Goal: Entertainment & Leisure: Consume media (video, audio)

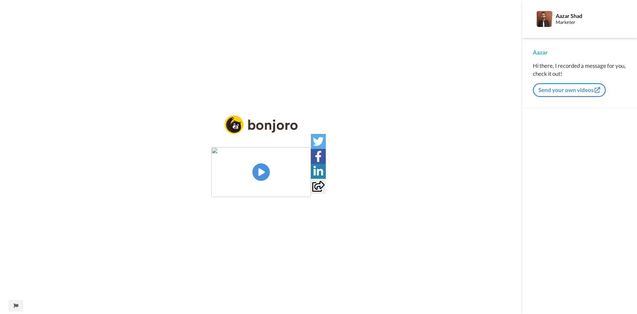
click at [260, 177] on img at bounding box center [261, 172] width 100 height 50
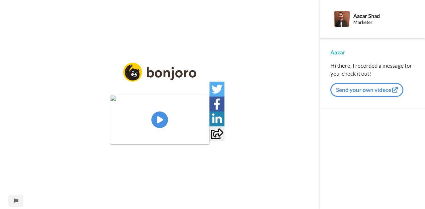
click at [162, 121] on img at bounding box center [160, 120] width 100 height 50
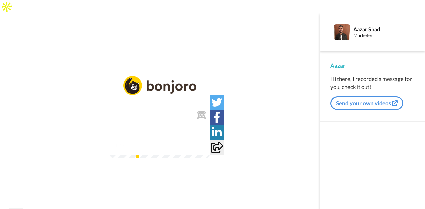
click at [101, 76] on div "CC Play/Pause So it seems like they're going after a fighting market. 1:32 / 7:…" at bounding box center [160, 122] width 320 height 92
click at [149, 116] on video at bounding box center [160, 133] width 100 height 50
click at [158, 118] on icon "Play/Pause" at bounding box center [160, 133] width 18 height 32
click at [161, 124] on icon at bounding box center [160, 133] width 18 height 18
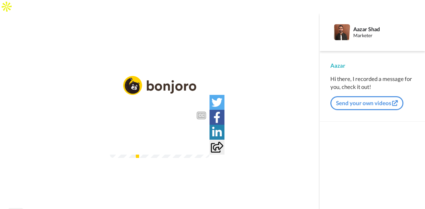
click at [157, 119] on icon "Play/Pause" at bounding box center [160, 133] width 18 height 32
click at [175, 108] on video at bounding box center [160, 133] width 100 height 50
click at [158, 125] on icon at bounding box center [160, 133] width 18 height 18
click at [162, 119] on icon "Play/Pause" at bounding box center [160, 133] width 18 height 32
